Goal: Communication & Community: Connect with others

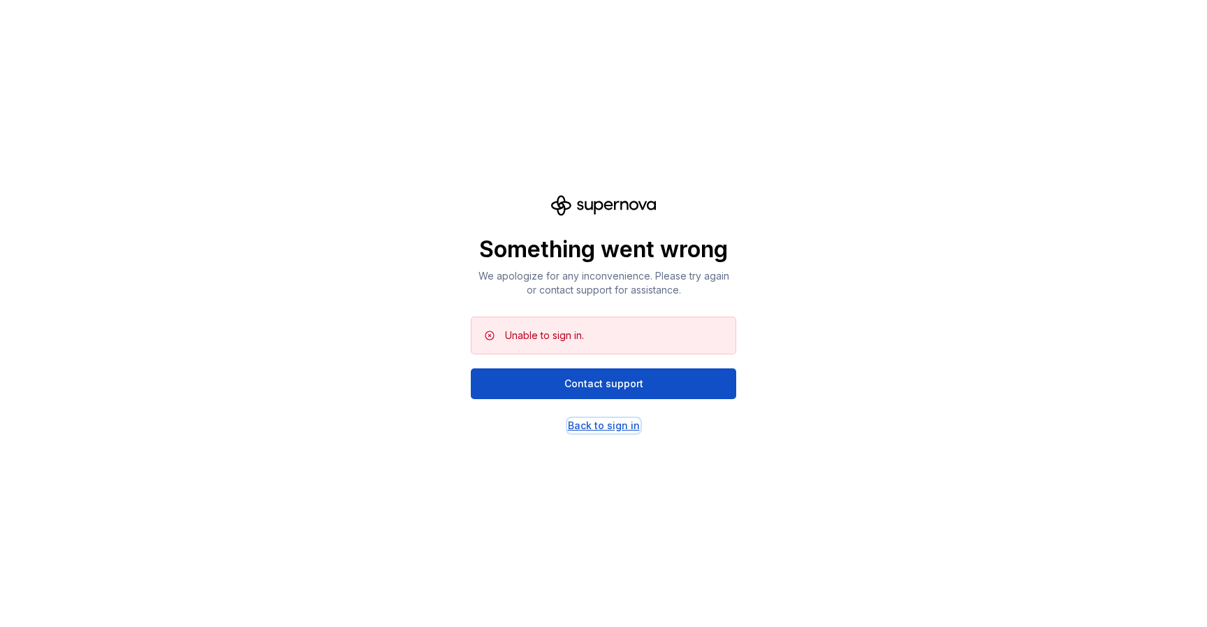
click at [609, 425] on div "Back to sign in" at bounding box center [604, 425] width 72 height 14
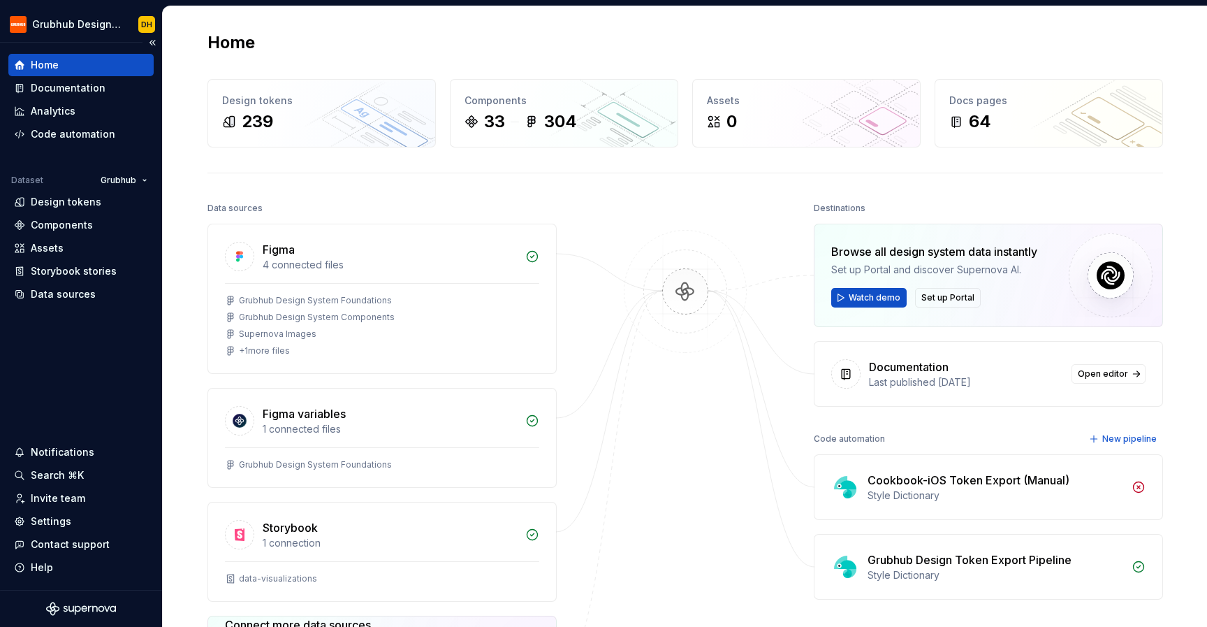
click at [66, 161] on div "Home Documentation Analytics Code automation Dataset Grubhub Design tokens Comp…" at bounding box center [80, 180] width 145 height 252
click at [65, 503] on div "Invite team" at bounding box center [58, 498] width 54 height 14
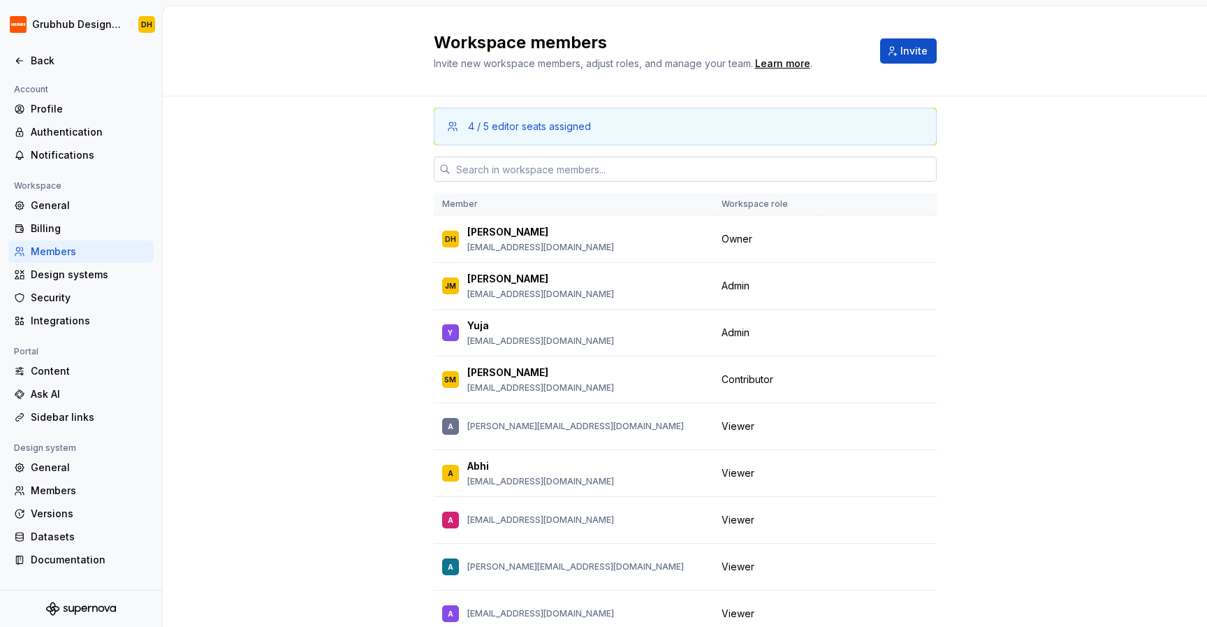
click at [527, 166] on input "text" at bounding box center [694, 168] width 486 height 25
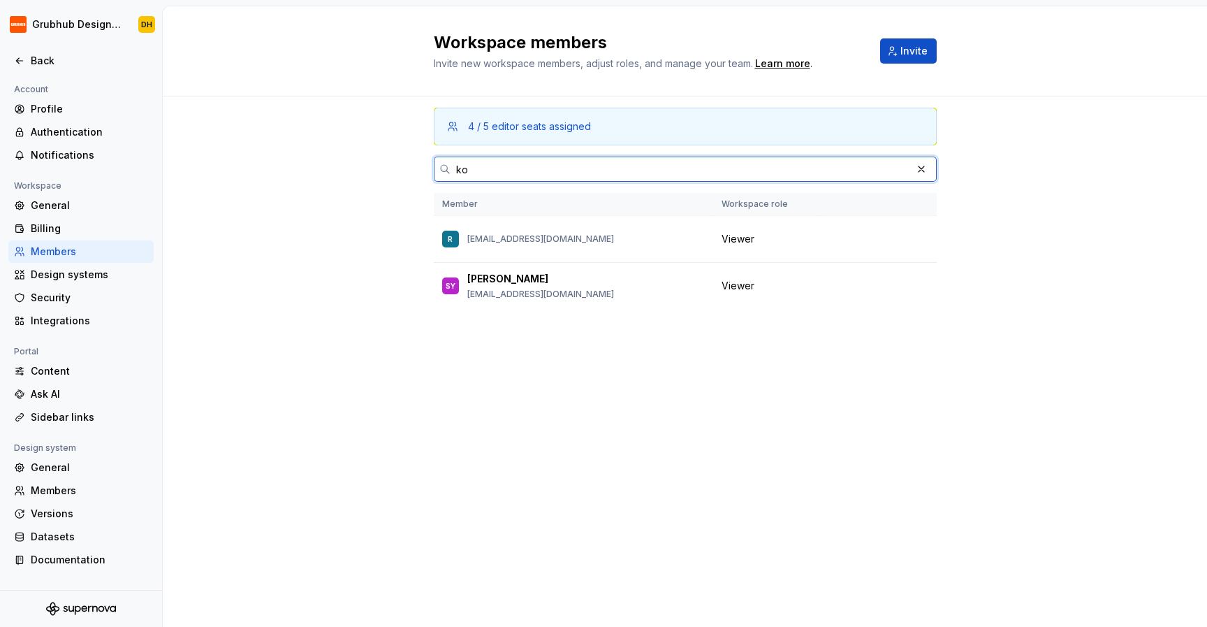
type input "k"
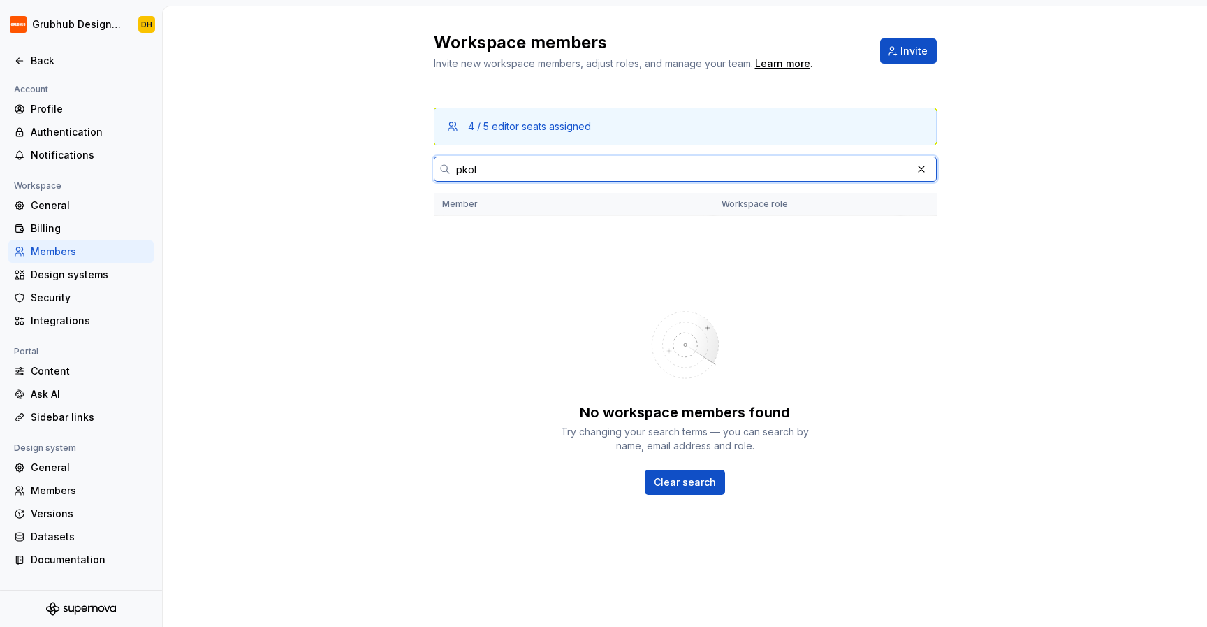
type input "pkoll"
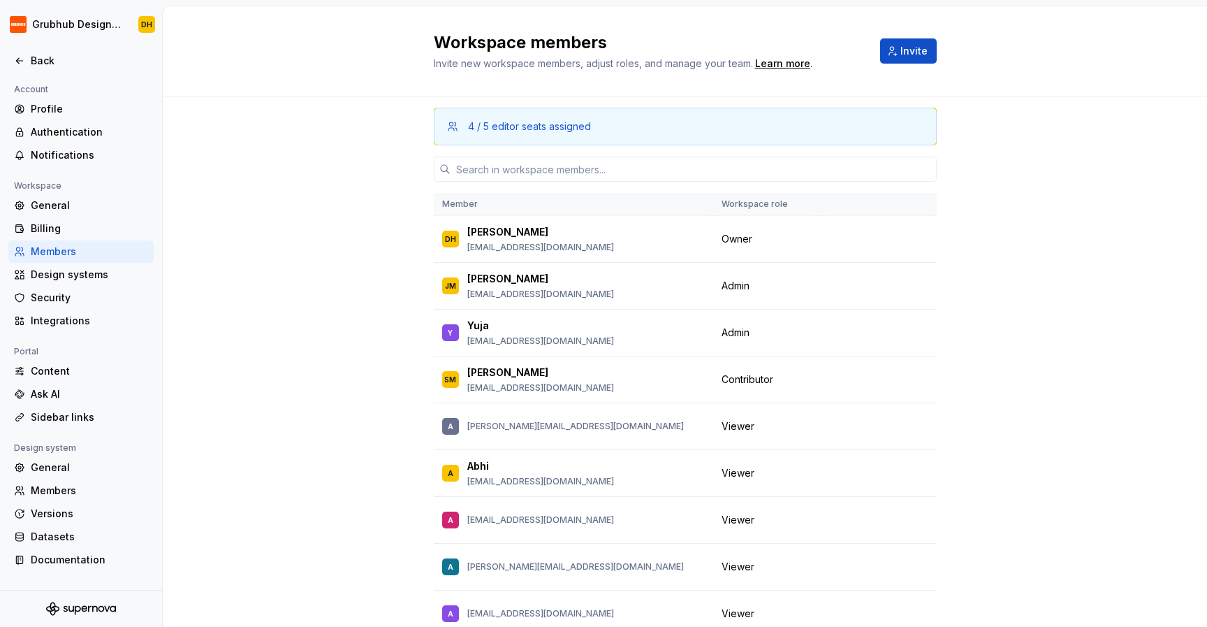
click at [350, 48] on div "Workspace members Invite new workspace members, adjust roles, and manage your t…" at bounding box center [685, 51] width 1044 height 90
